Goal: Information Seeking & Learning: Check status

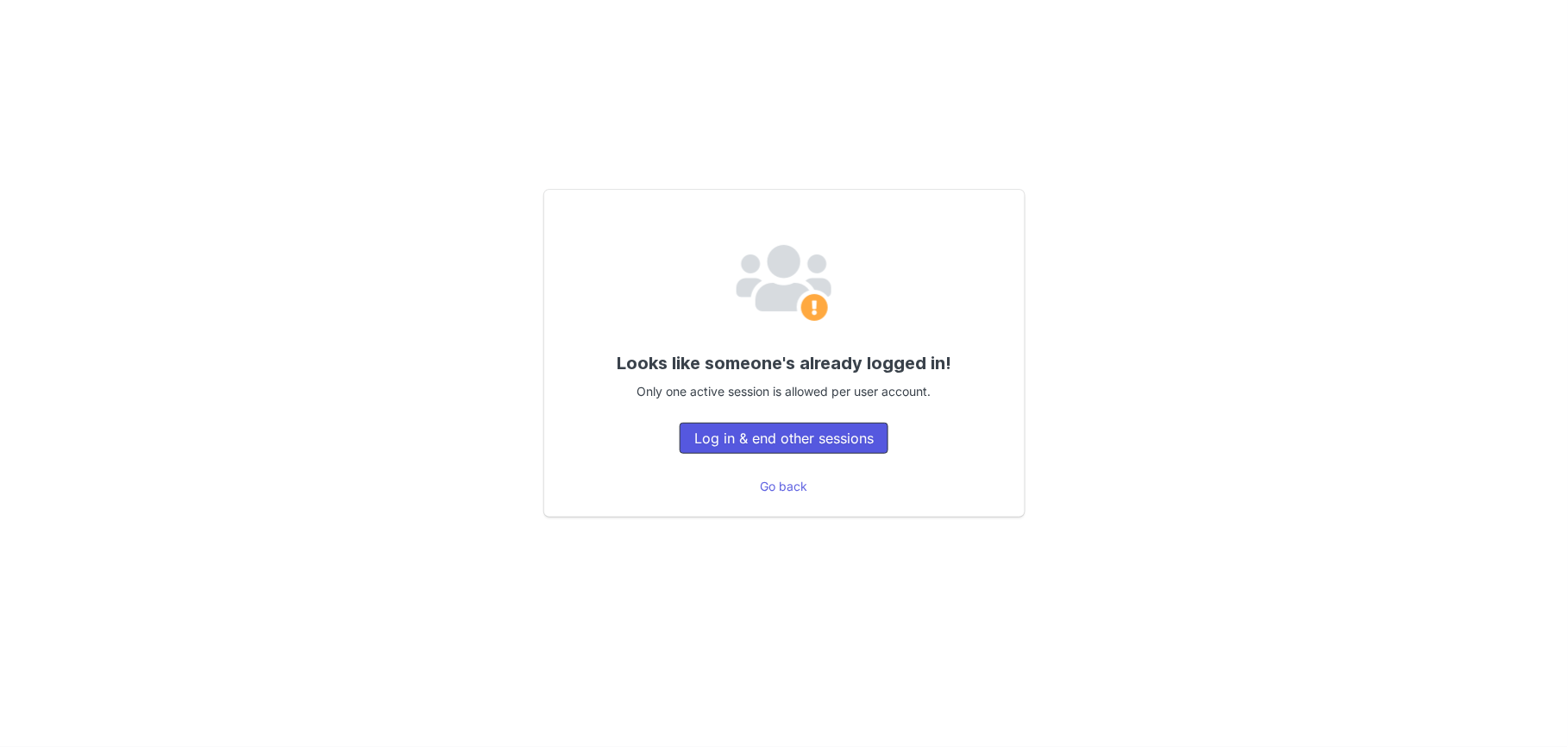
click at [775, 438] on button "Log in & end other sessions" at bounding box center [784, 438] width 209 height 31
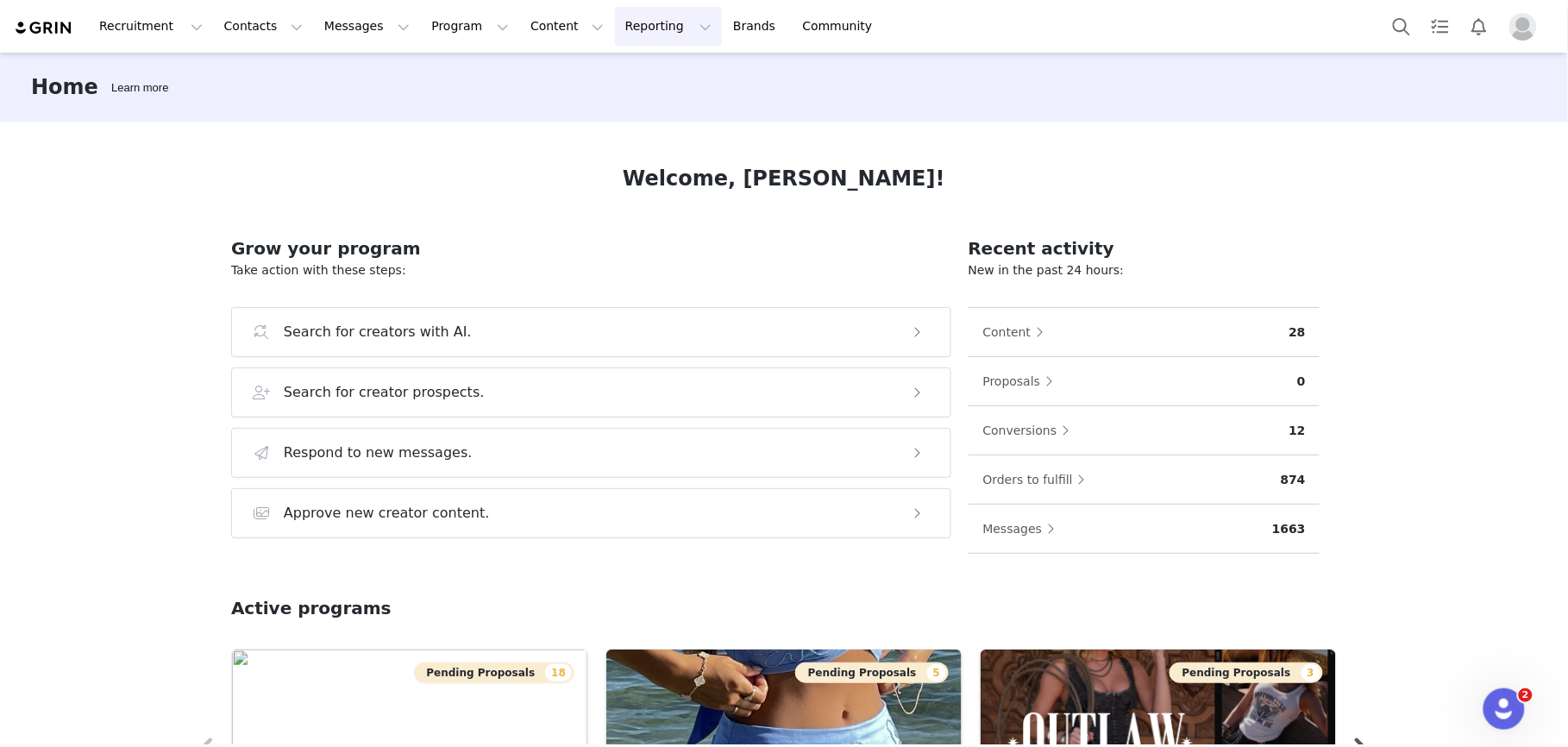
click at [615, 26] on button "Reporting Reporting" at bounding box center [668, 26] width 107 height 39
click at [624, 80] on p "Dashboard" at bounding box center [617, 76] width 66 height 18
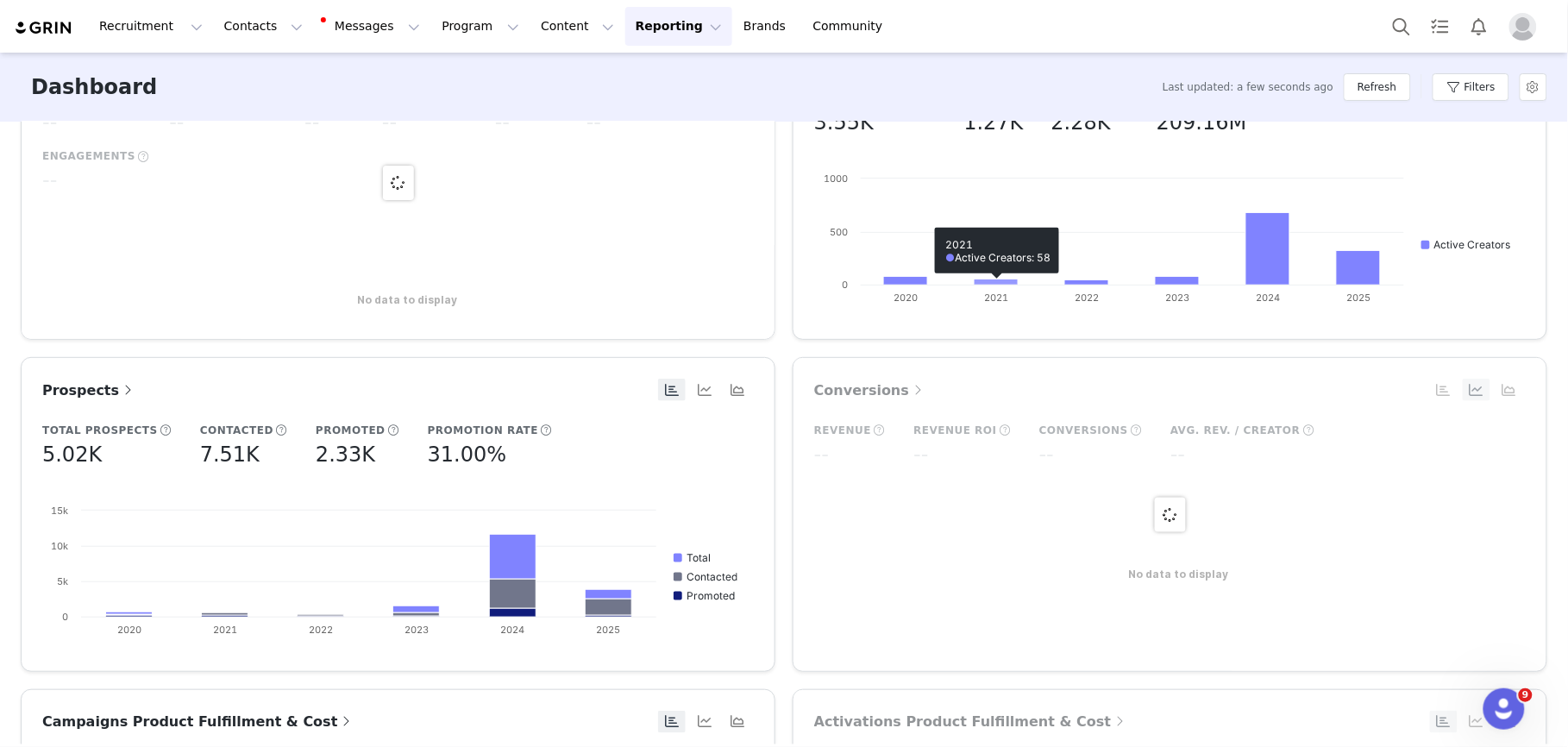
scroll to position [450, 0]
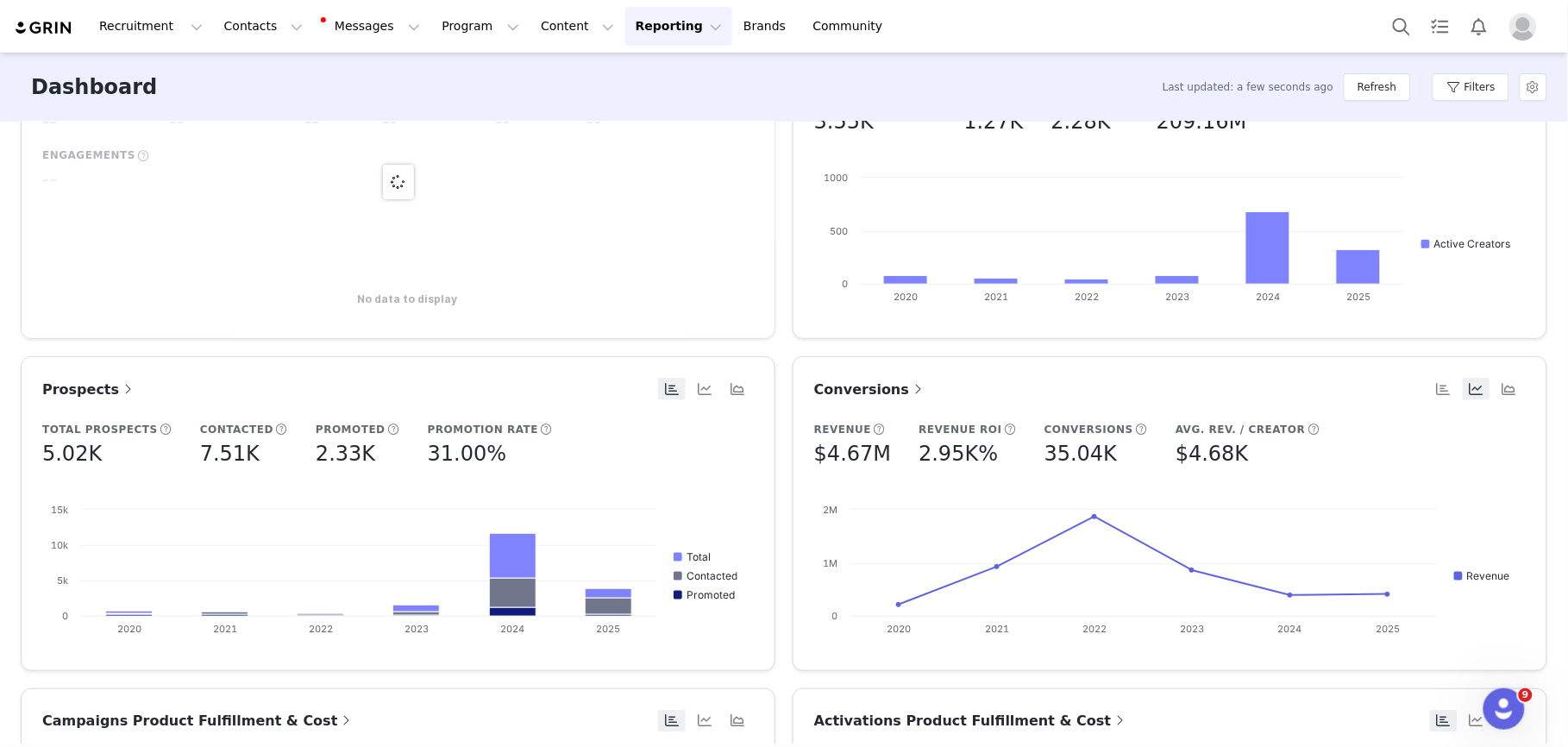
click at [859, 394] on span "Conversions" at bounding box center [870, 389] width 112 height 17
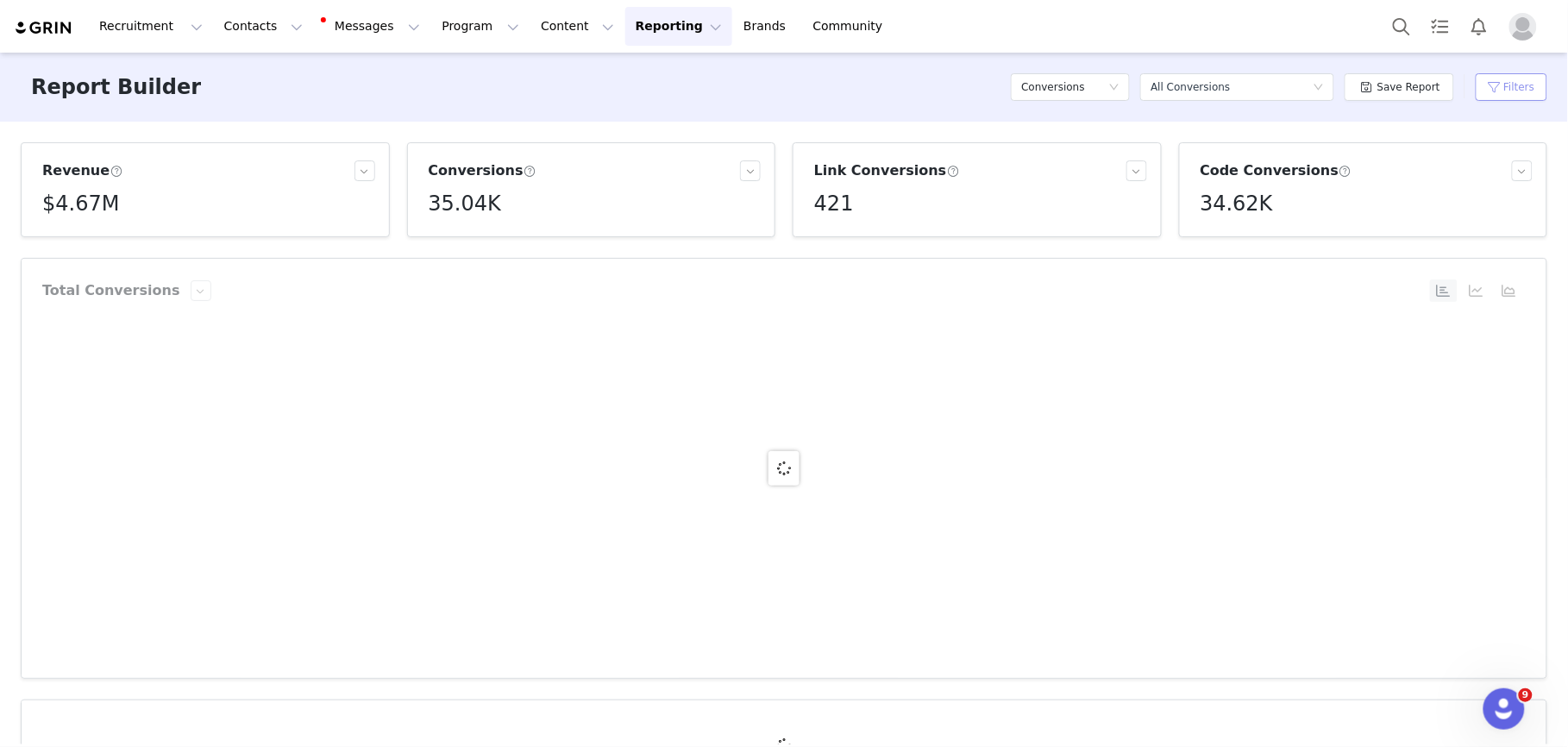
click at [1525, 84] on button "Filters" at bounding box center [1511, 87] width 72 height 27
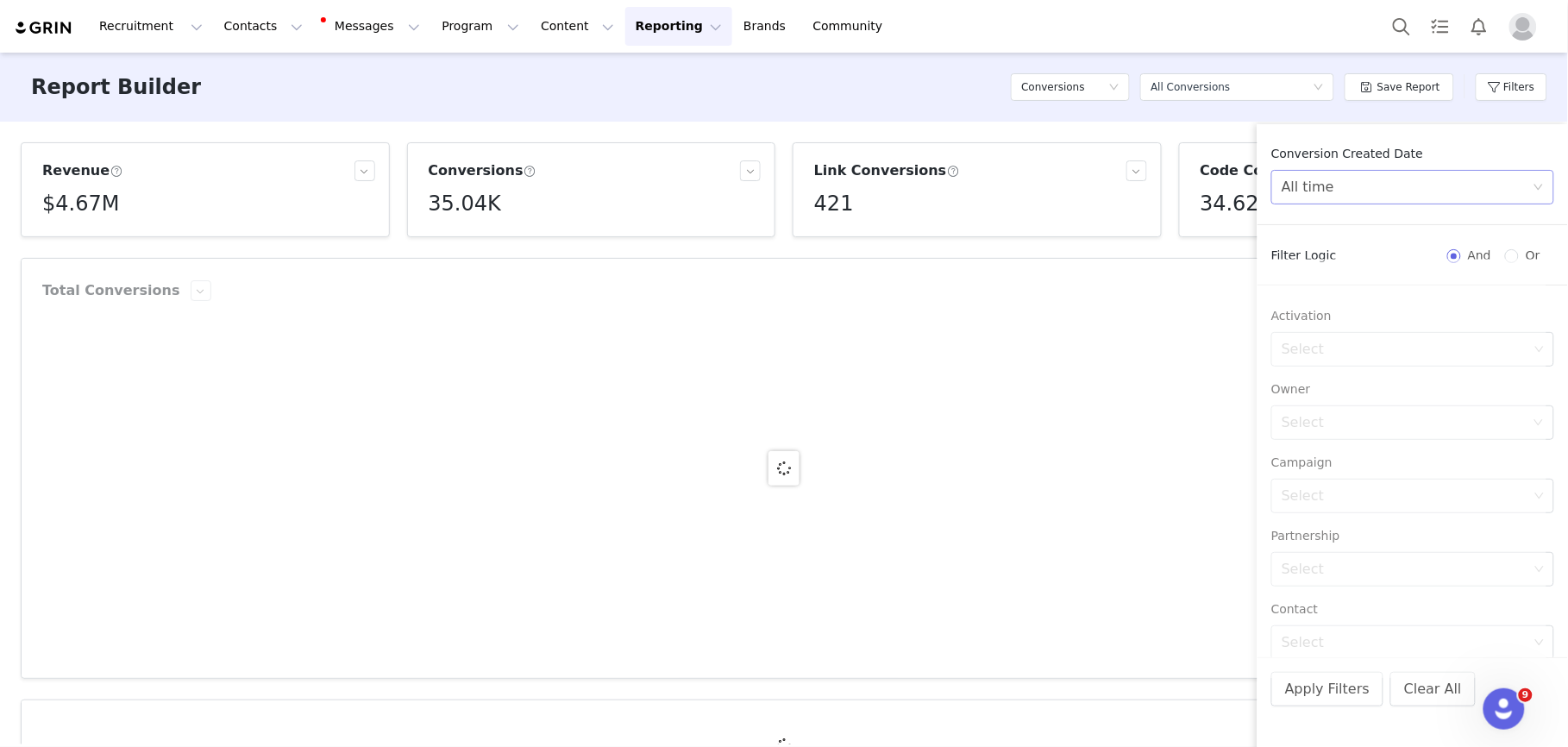
click at [1371, 187] on div "All time" at bounding box center [1407, 186] width 251 height 32
click at [1319, 304] on li "Custom" at bounding box center [1414, 308] width 283 height 27
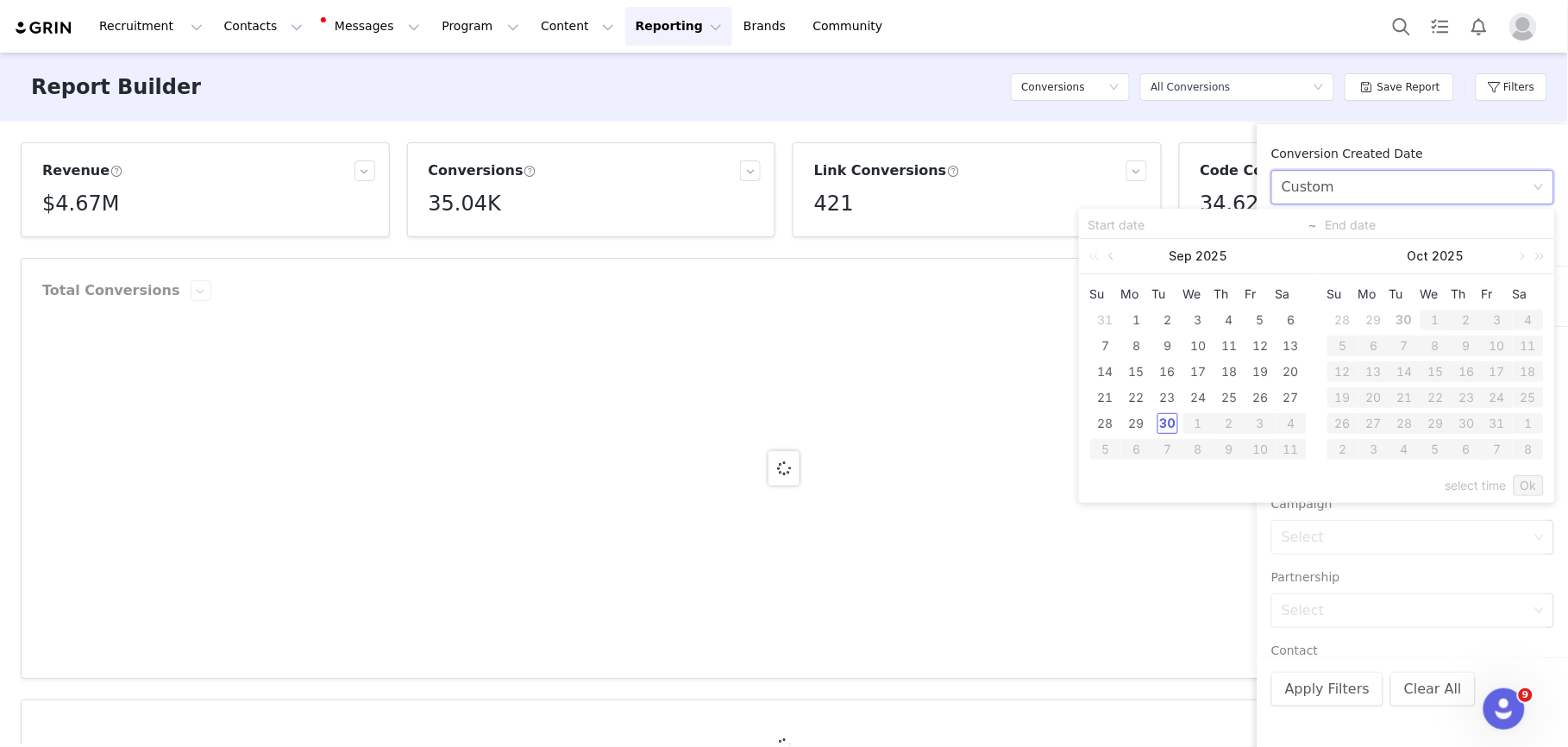
click at [1107, 255] on link at bounding box center [1113, 256] width 16 height 34
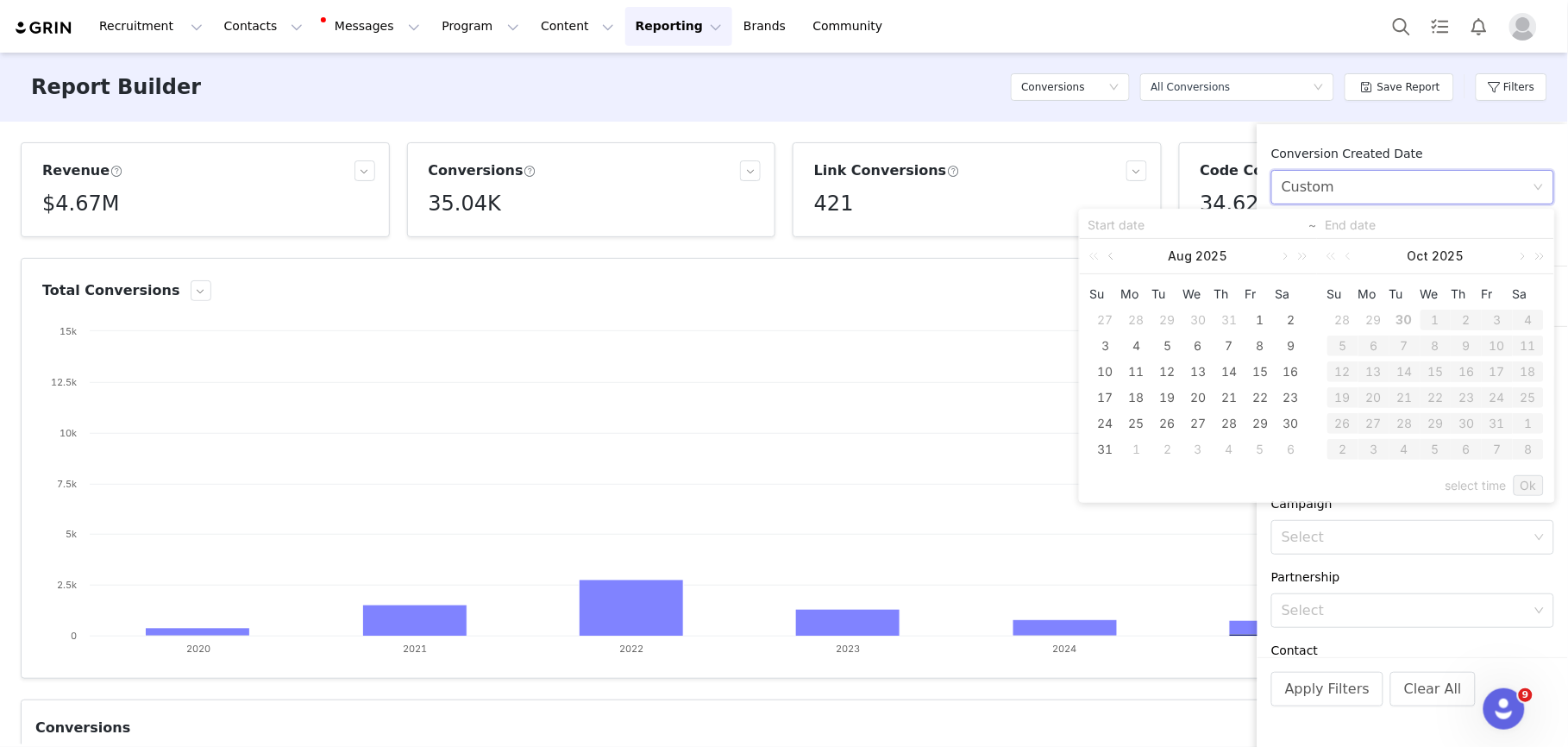
click at [1107, 255] on link at bounding box center [1113, 256] width 16 height 34
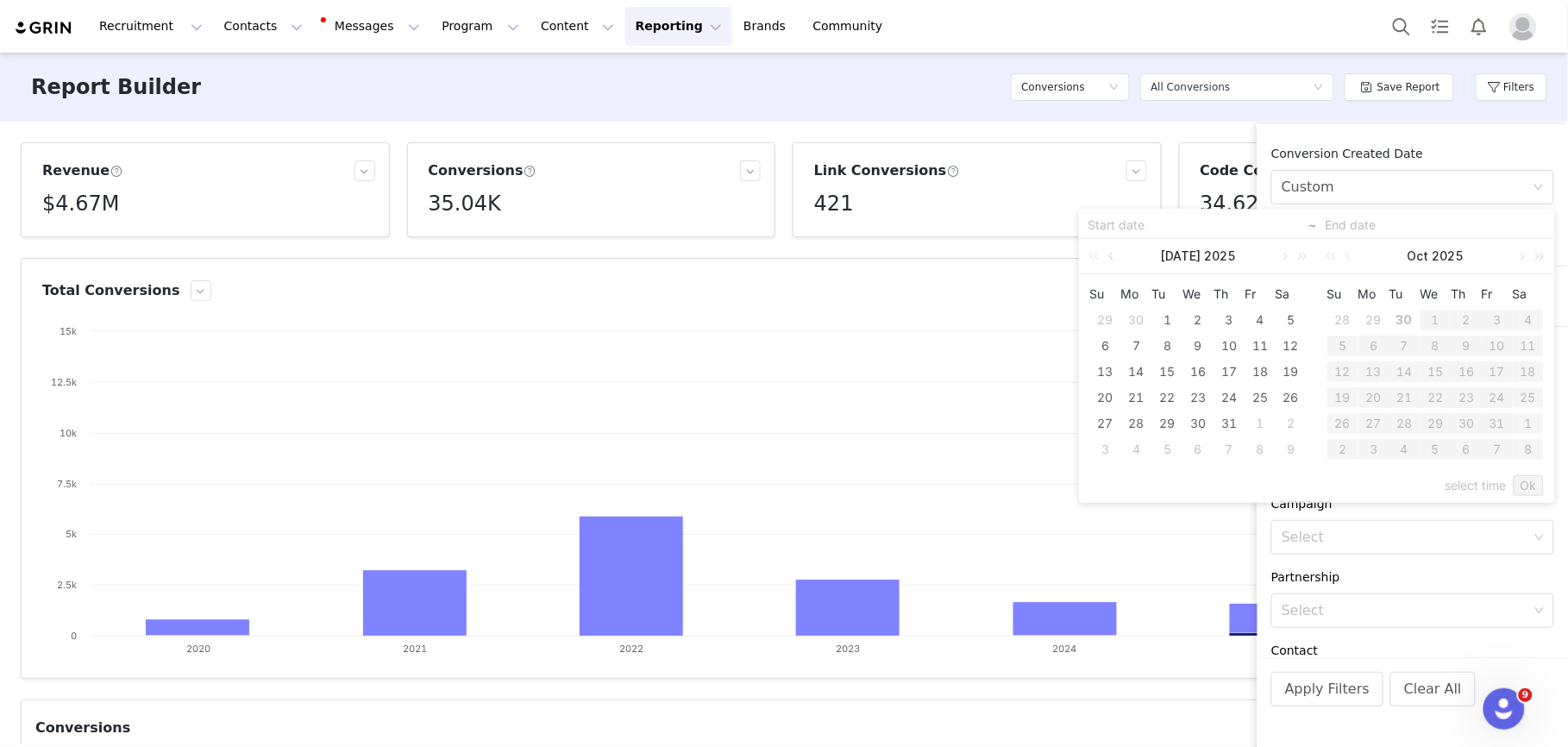
click at [1107, 255] on link at bounding box center [1113, 256] width 16 height 34
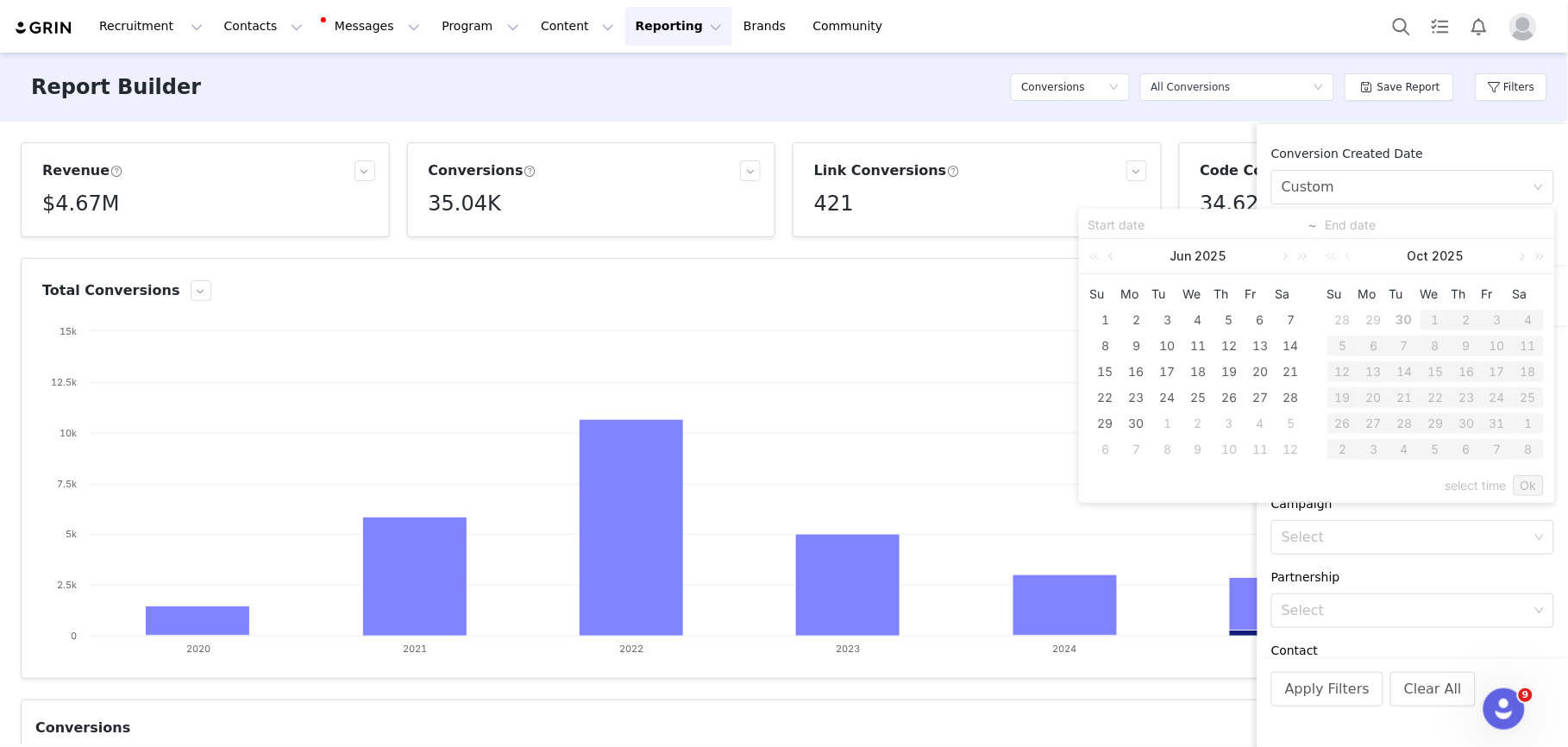
click at [1107, 255] on link at bounding box center [1113, 256] width 16 height 34
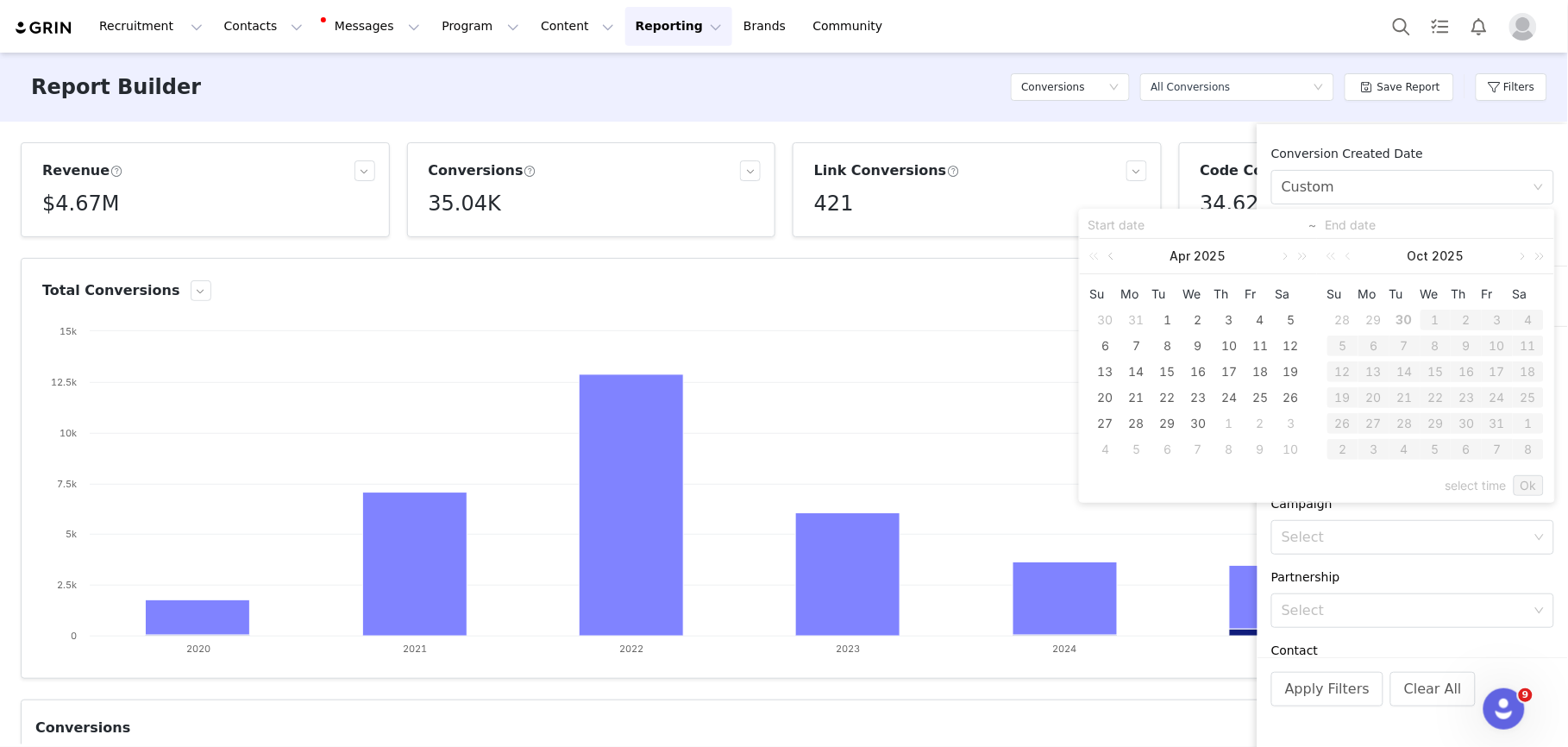
click at [1107, 255] on link at bounding box center [1113, 256] width 16 height 34
click at [1108, 254] on link at bounding box center [1113, 256] width 16 height 34
drag, startPoint x: 1193, startPoint y: 320, endPoint x: 1203, endPoint y: 329, distance: 13.5
click at [1193, 321] on div "1" at bounding box center [1197, 320] width 21 height 21
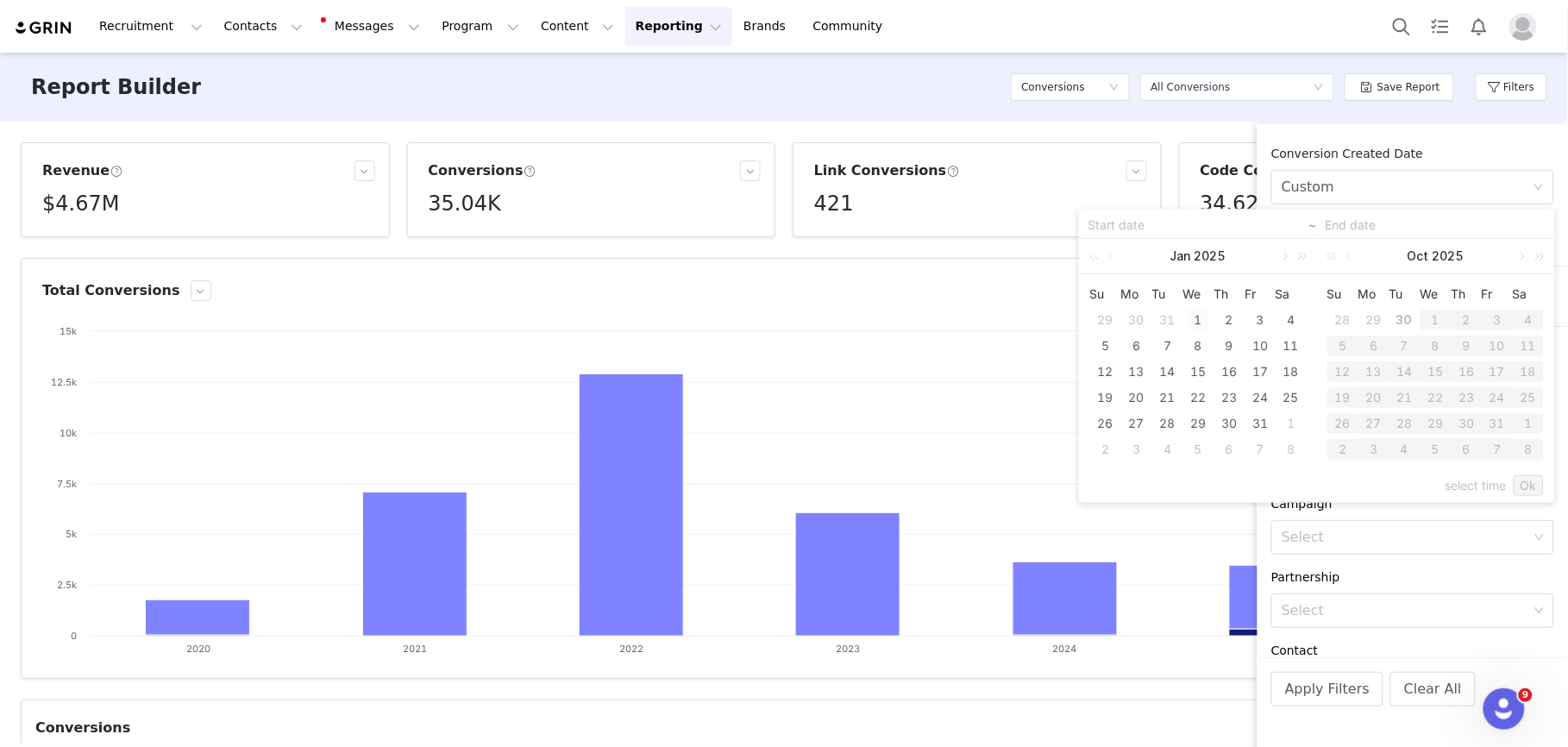
type input "[DATE]"
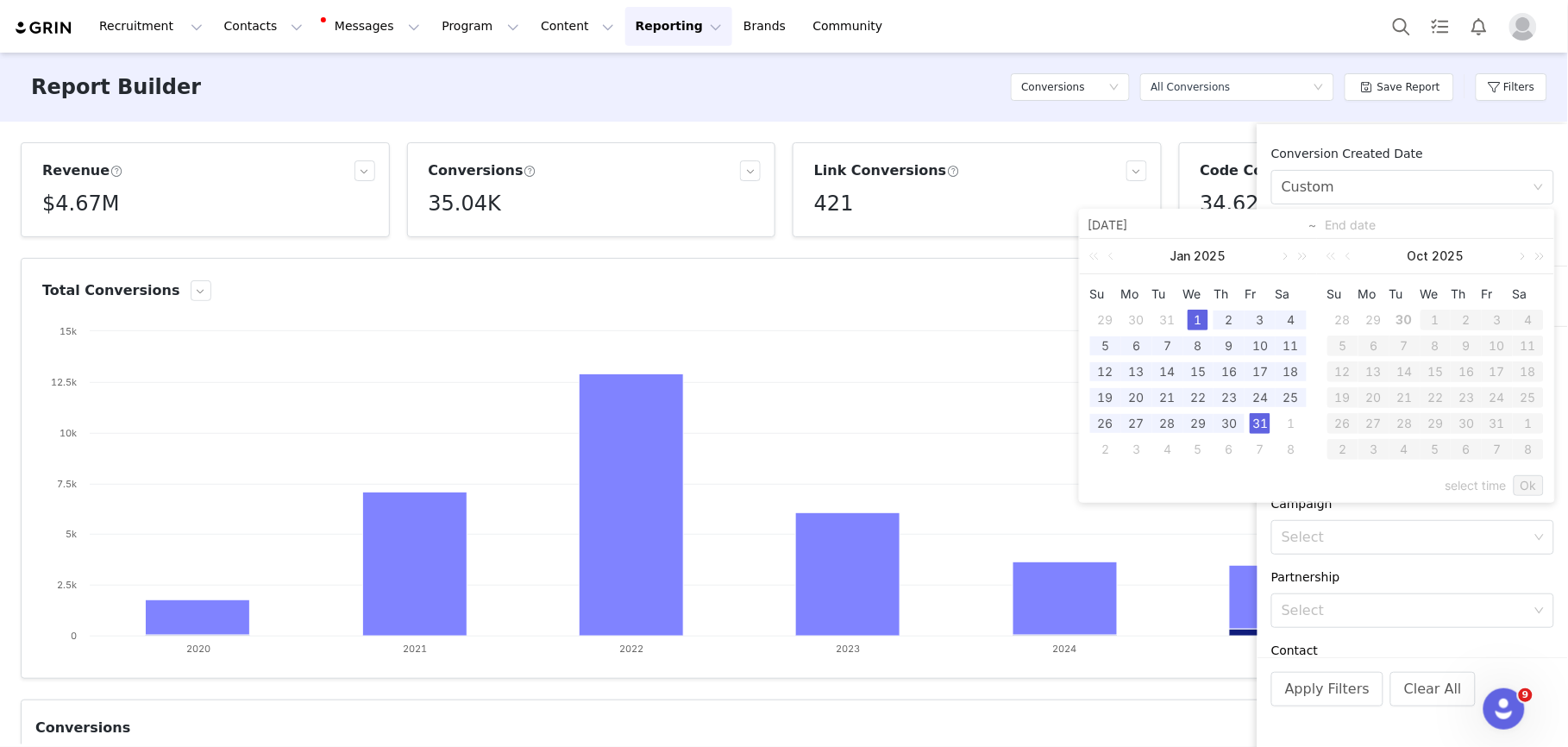
click at [1261, 425] on div "31" at bounding box center [1260, 423] width 21 height 21
type input "[DATE]"
drag, startPoint x: 1530, startPoint y: 484, endPoint x: 1473, endPoint y: 476, distance: 57.6
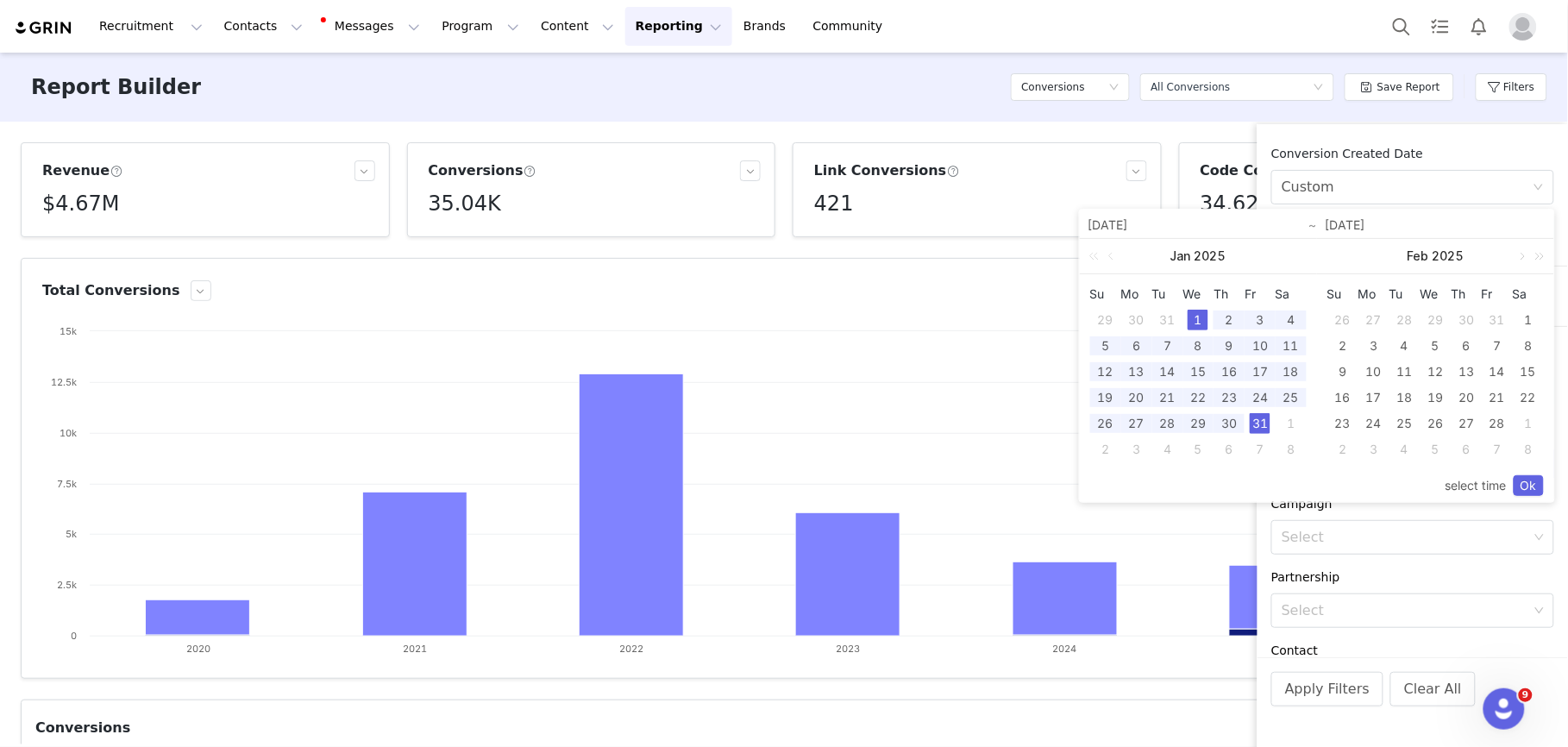
click at [1530, 484] on link "Ok" at bounding box center [1529, 485] width 30 height 21
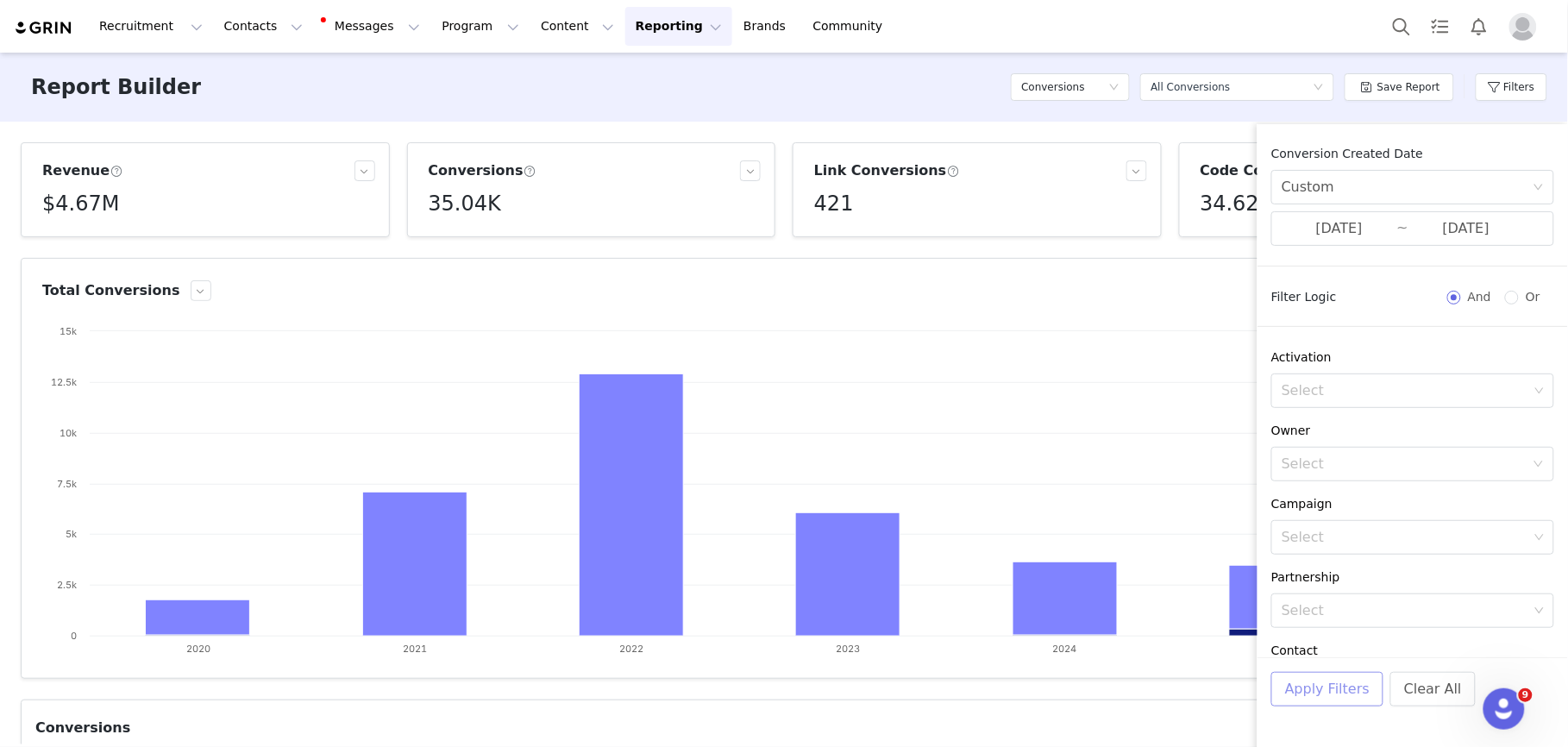
click at [1330, 697] on button "Apply Filters" at bounding box center [1328, 688] width 112 height 34
